Goal: Check status: Check status

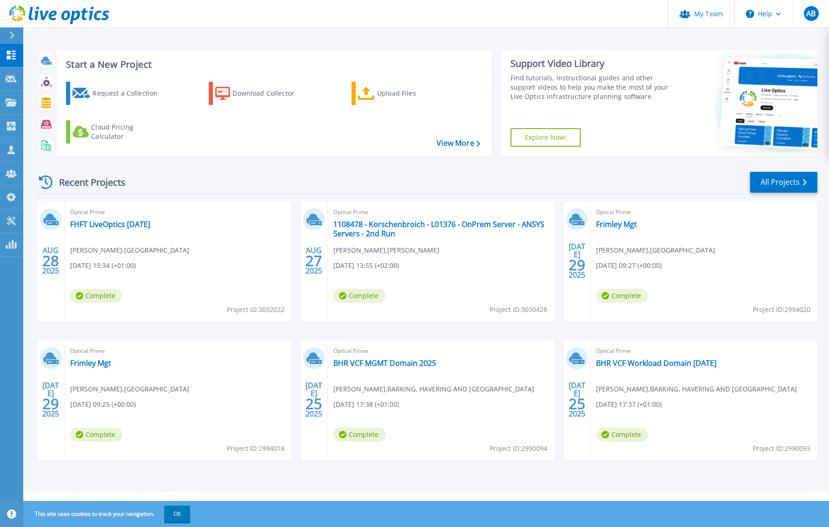
click at [292, 180] on div "Recent Projects All Projects" at bounding box center [426, 182] width 781 height 23
click at [263, 180] on div "Recent Projects All Projects" at bounding box center [426, 182] width 781 height 23
click at [438, 220] on link "1108478 - Korschenbroich - L01376 - OnPrem Server - ANSYS Servers - 2nd Run" at bounding box center [441, 229] width 216 height 19
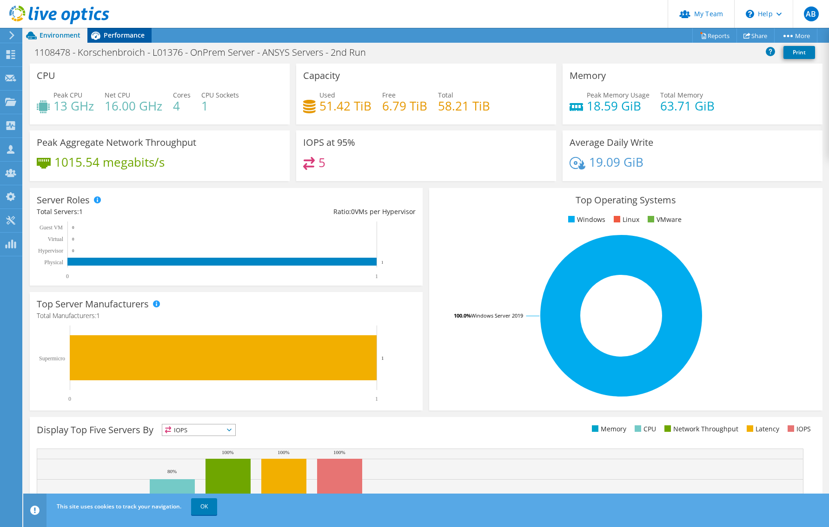
click at [110, 32] on span "Performance" at bounding box center [124, 35] width 41 height 9
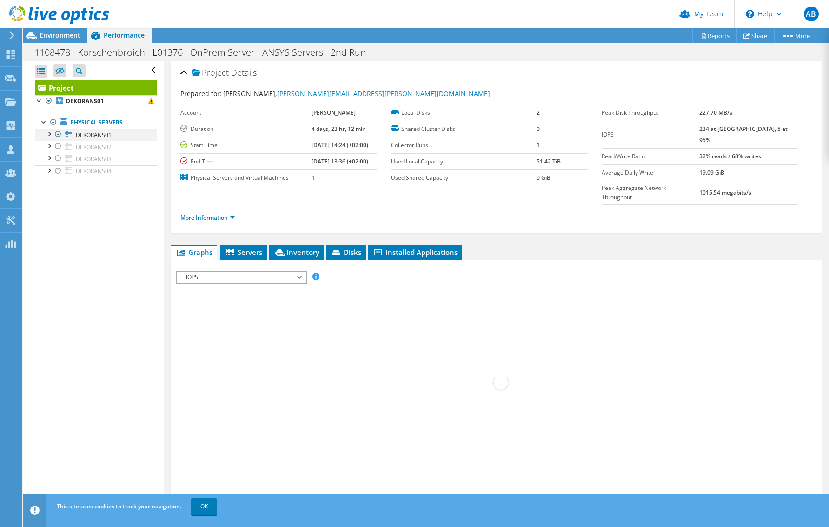
click at [49, 134] on div at bounding box center [48, 133] width 9 height 9
click at [61, 185] on div at bounding box center [62, 183] width 9 height 11
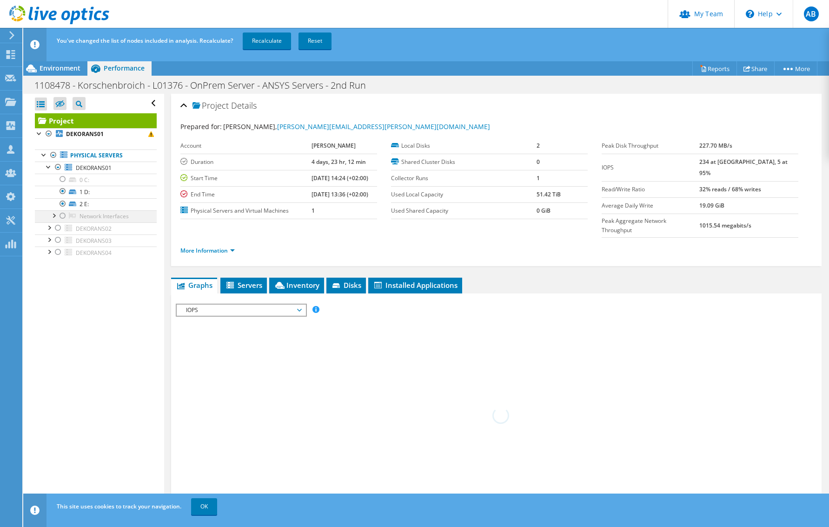
click at [63, 218] on div at bounding box center [62, 215] width 9 height 11
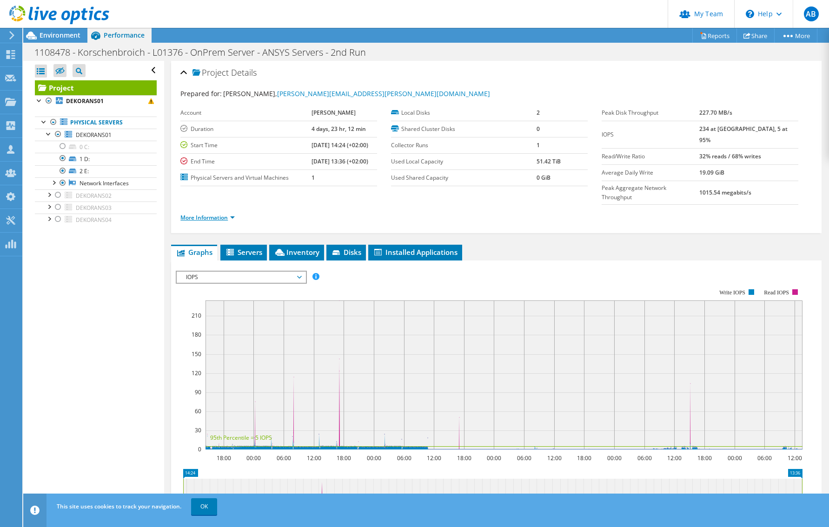
click at [225, 214] on link "More Information" at bounding box center [207, 218] width 54 height 8
